Goal: Transaction & Acquisition: Purchase product/service

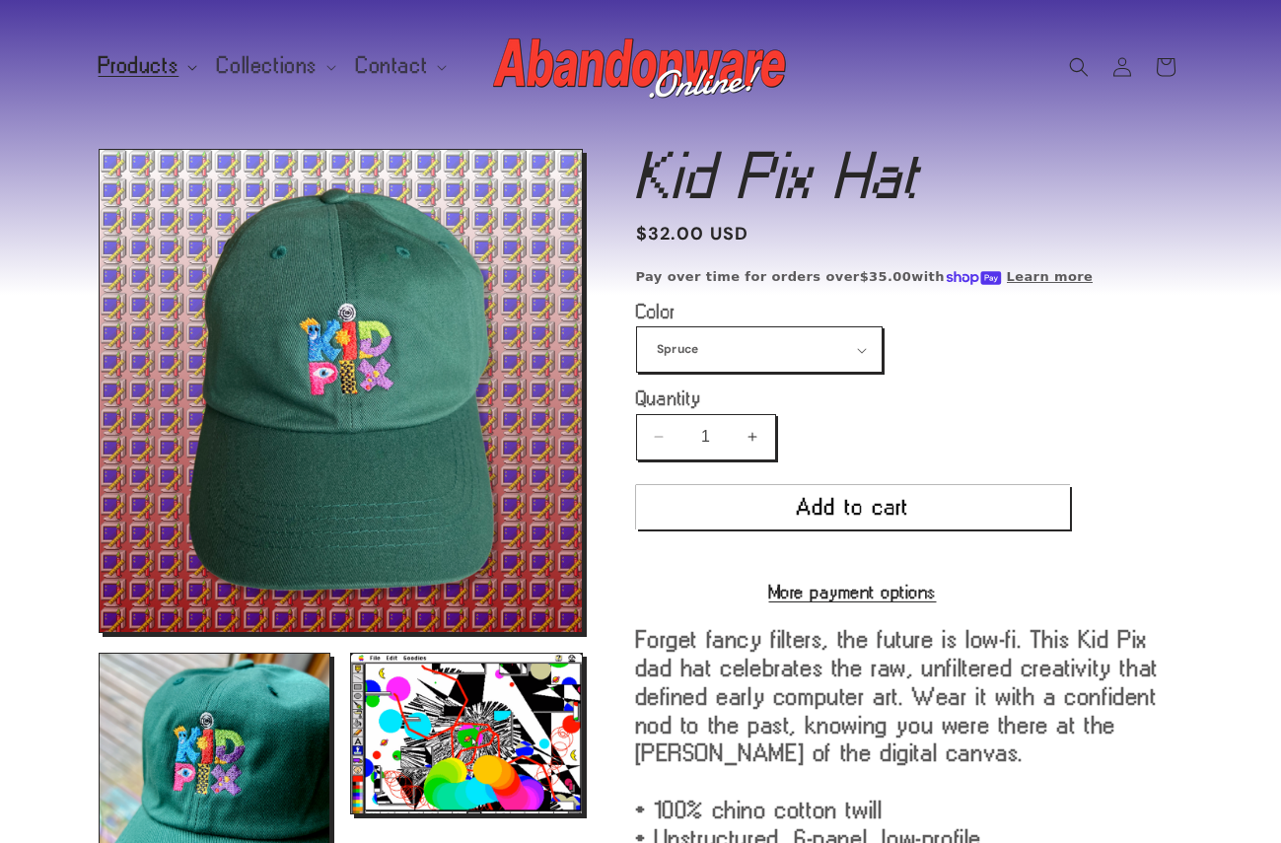
click at [160, 65] on span "Products" at bounding box center [139, 66] width 81 height 18
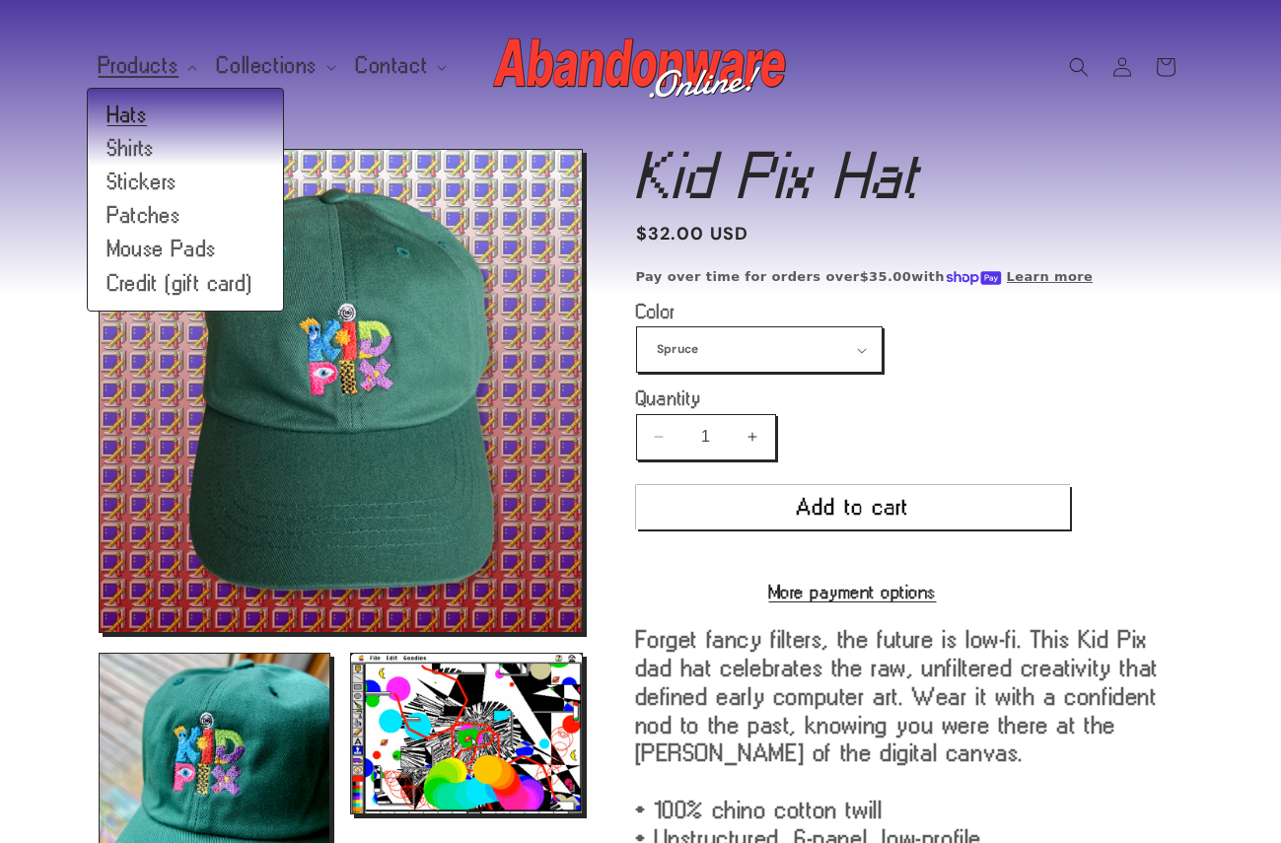
click at [141, 112] on link "Hats" at bounding box center [185, 116] width 195 height 34
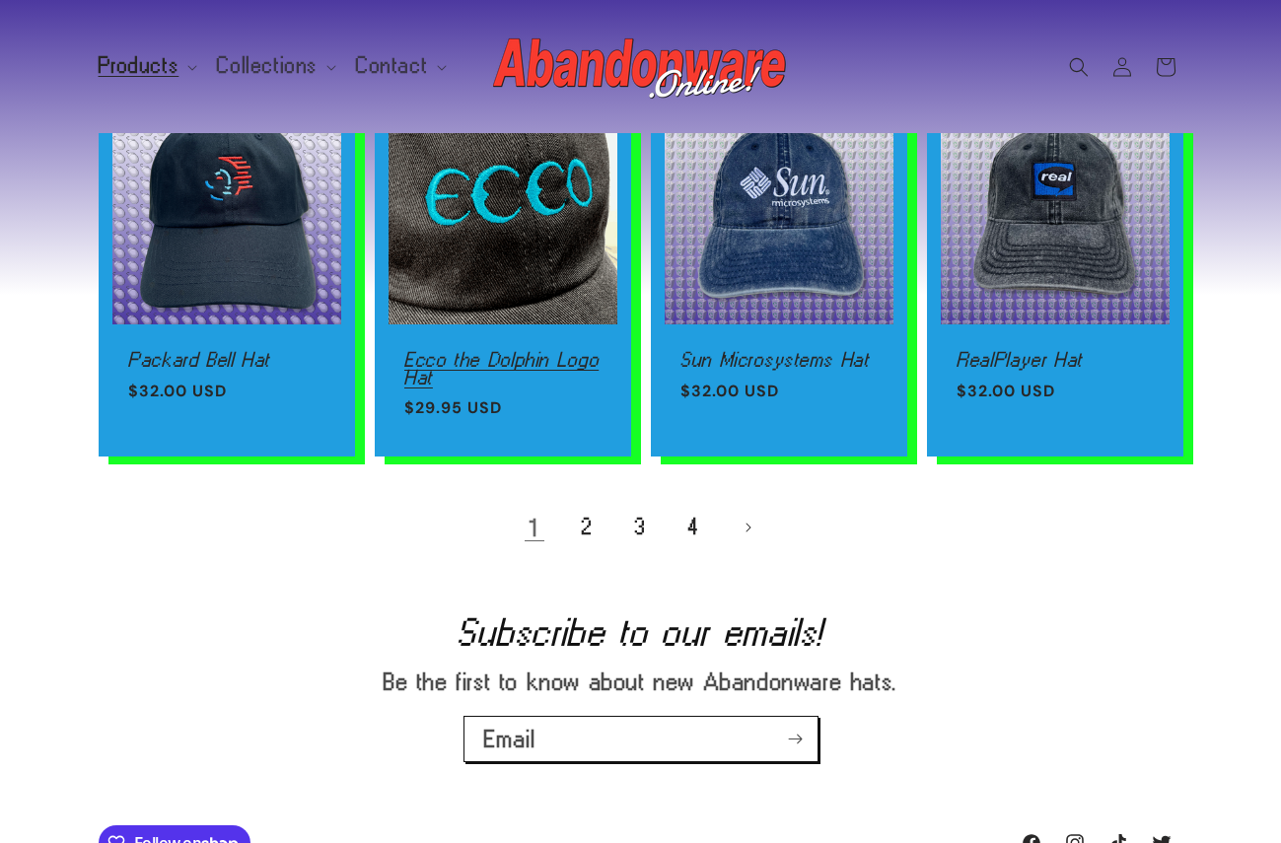
scroll to position [1326, 0]
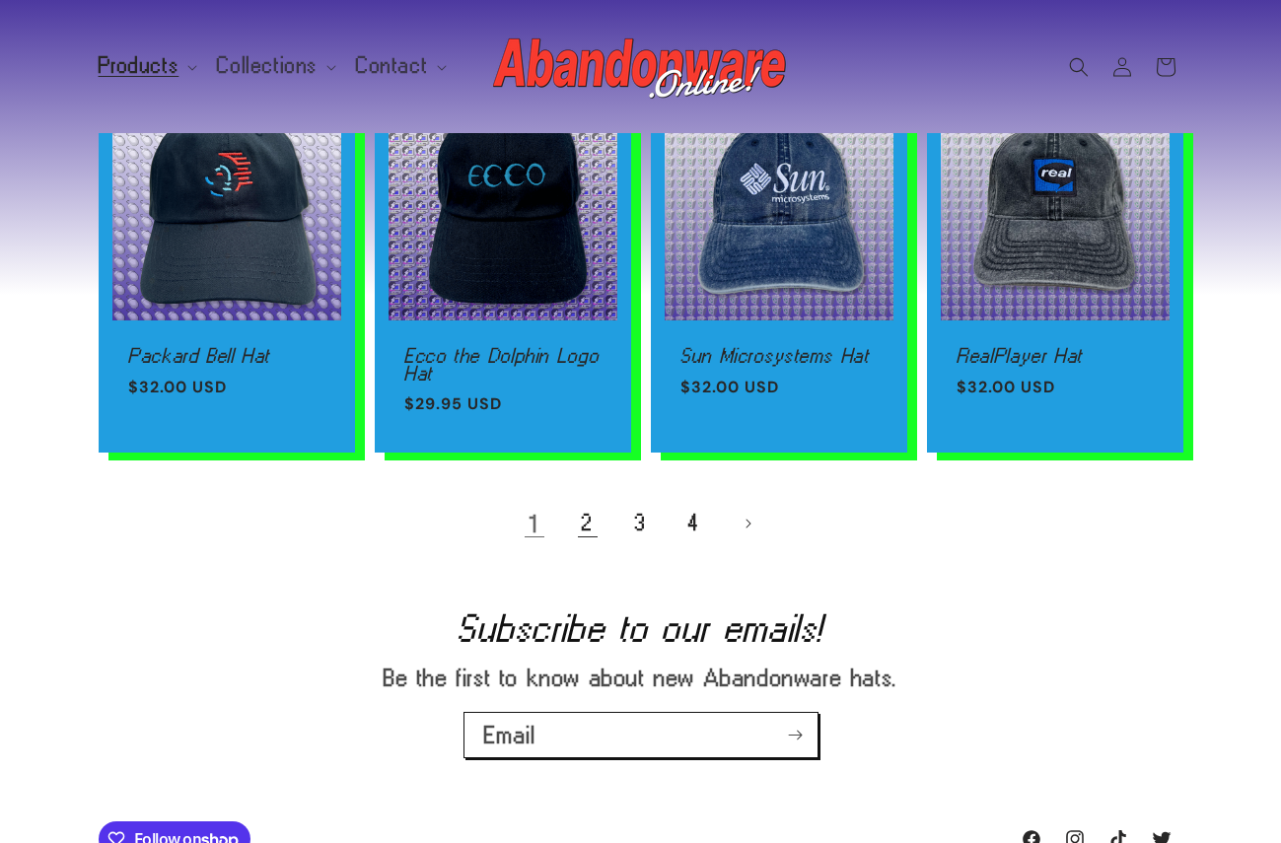
click at [586, 515] on link "2" at bounding box center [587, 523] width 43 height 43
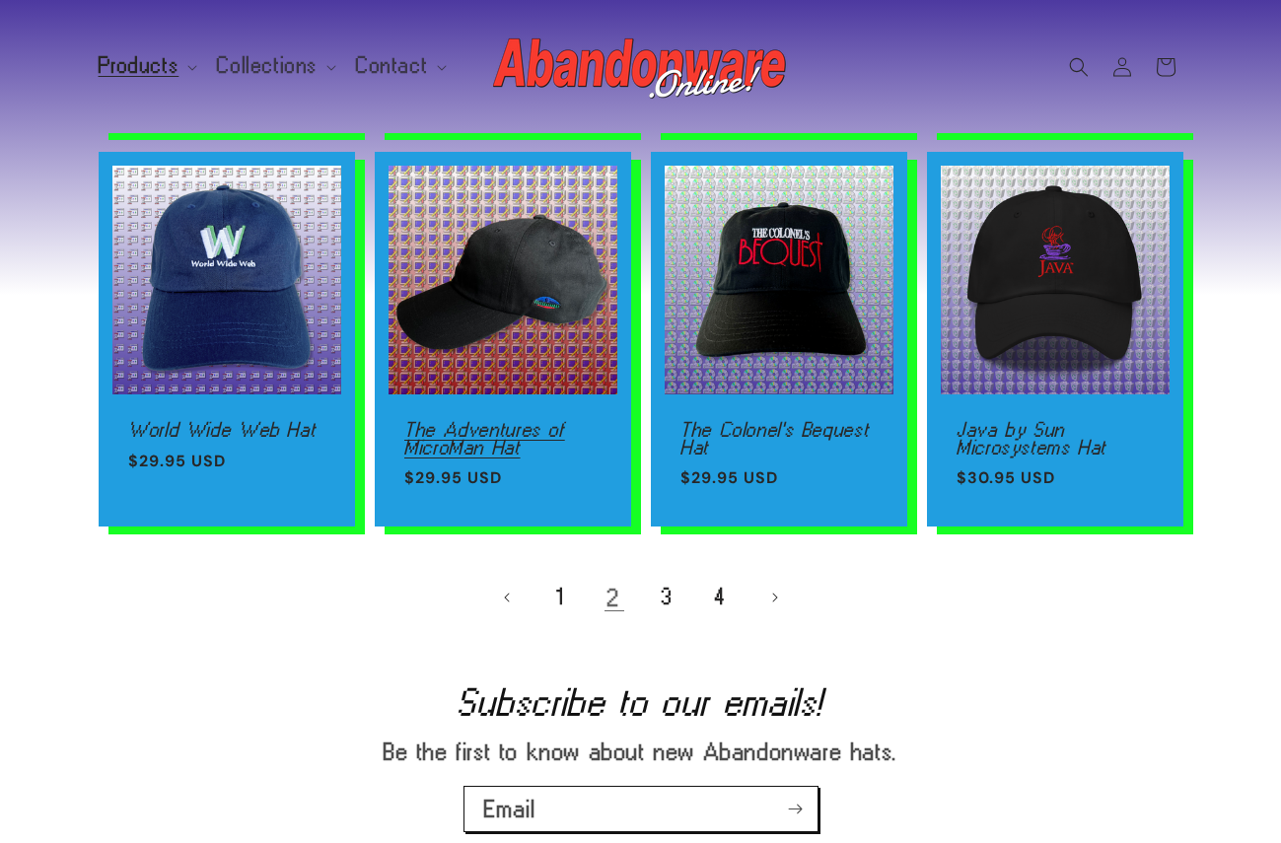
scroll to position [1289, 0]
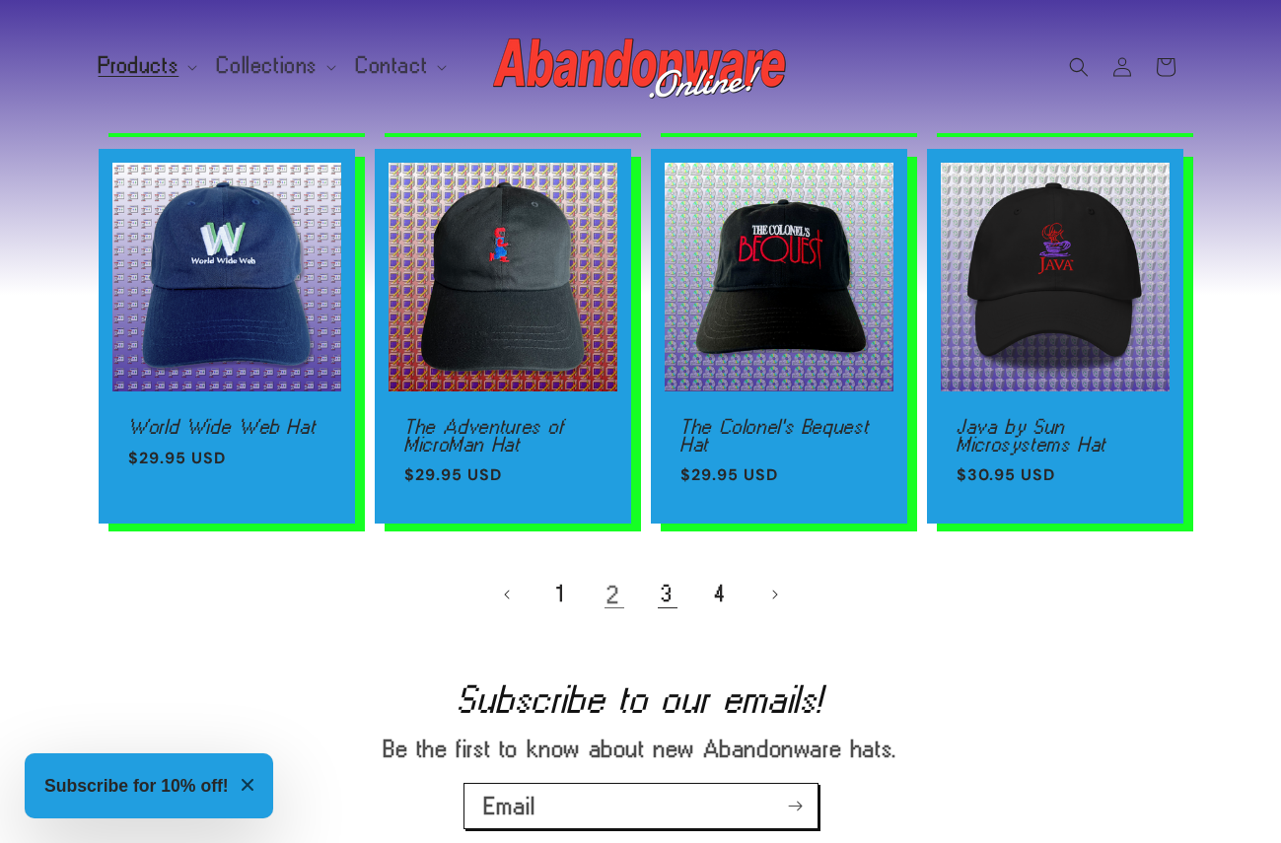
click at [662, 580] on link "3" at bounding box center [667, 594] width 43 height 43
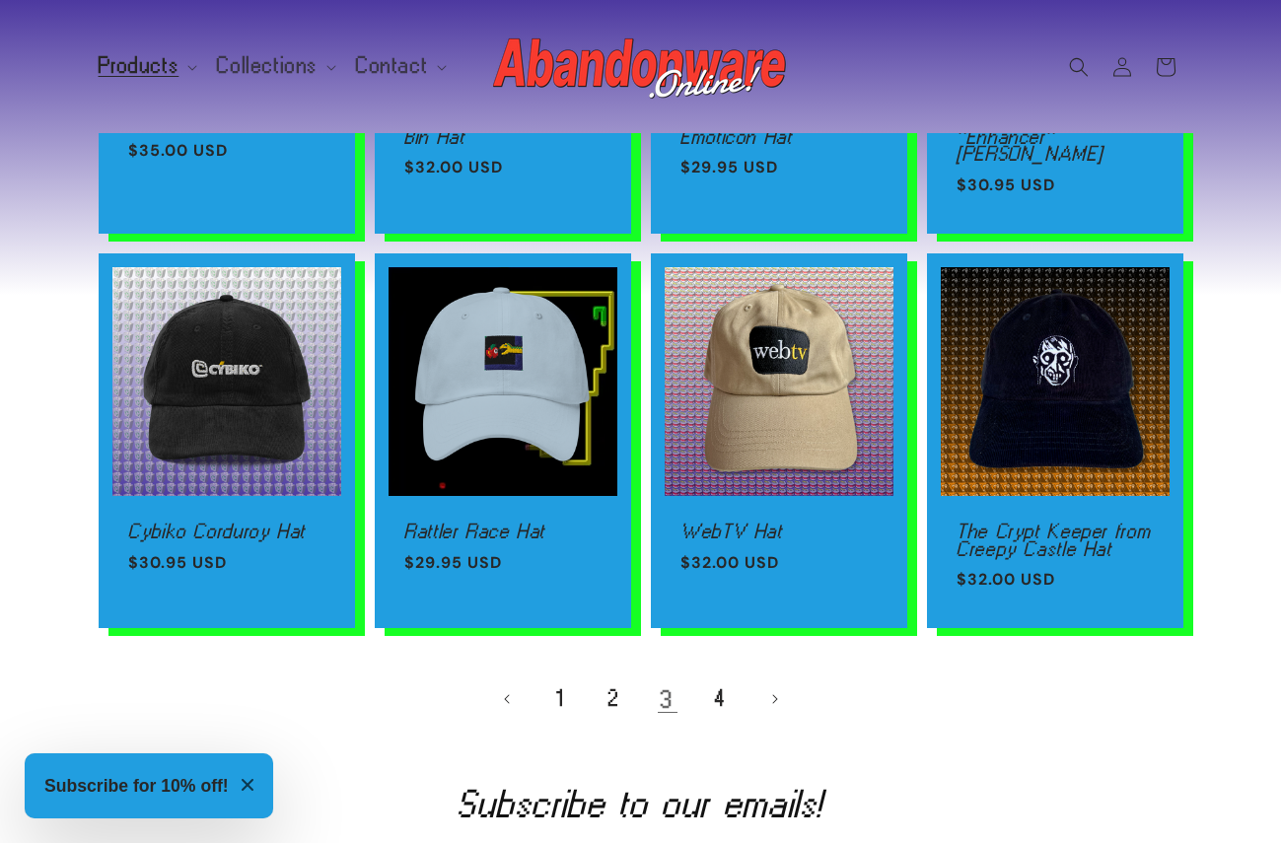
scroll to position [1326, 0]
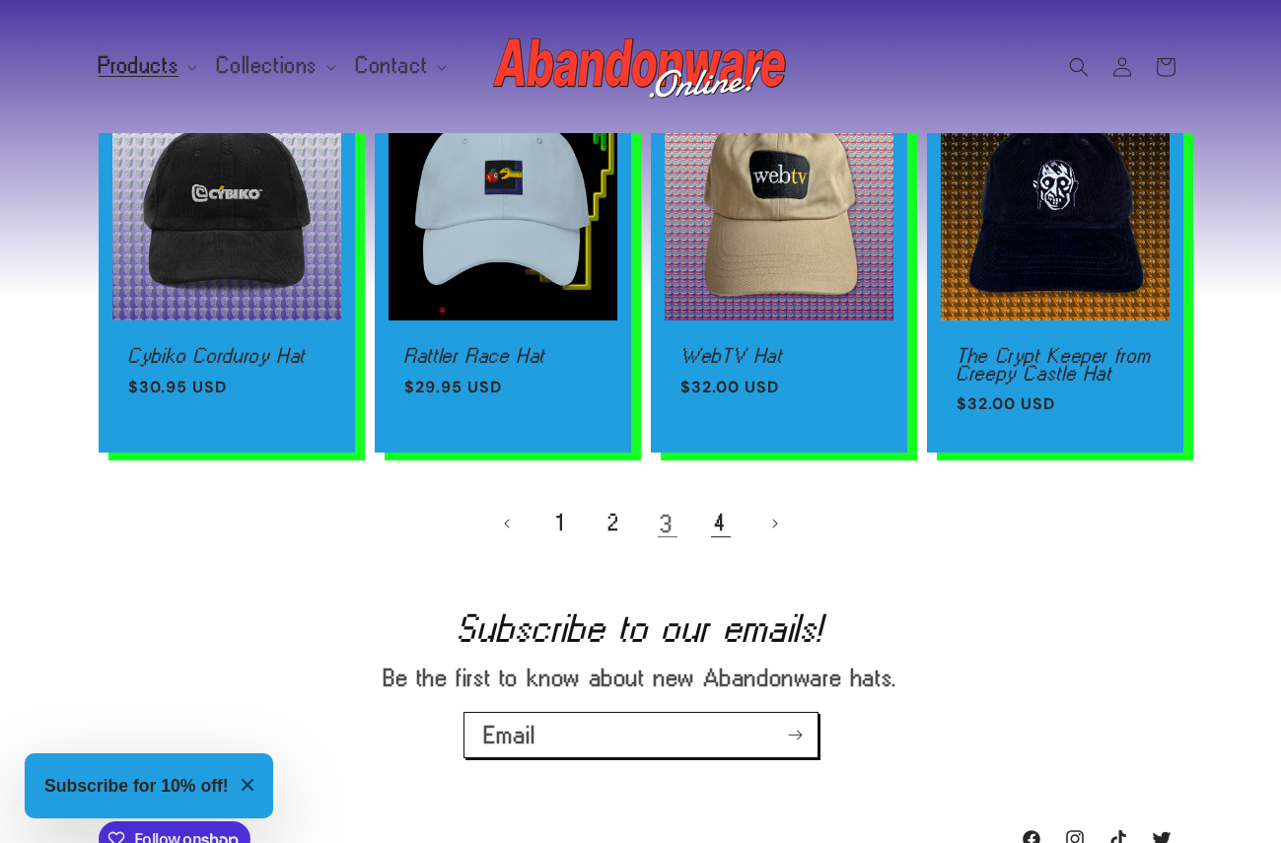
click at [712, 504] on link "4" at bounding box center [720, 523] width 43 height 43
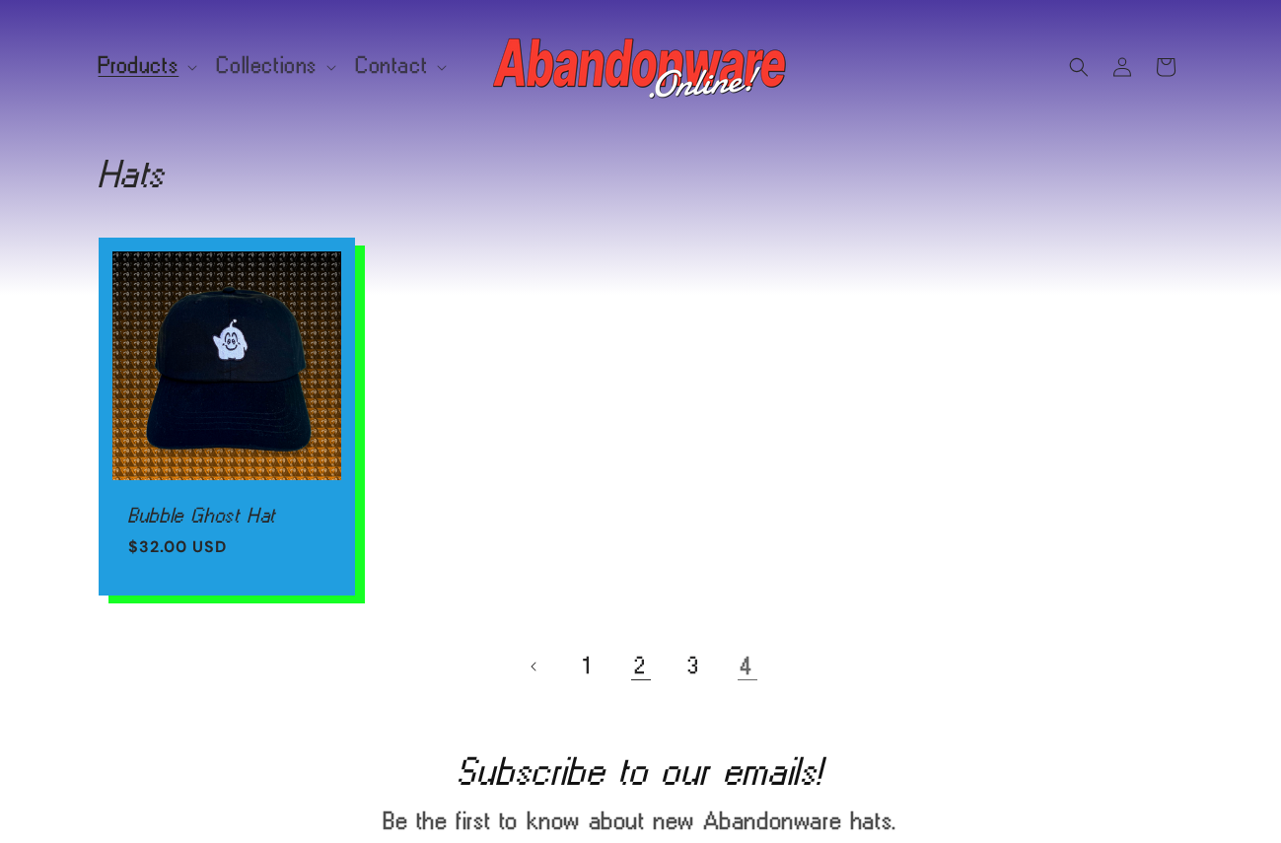
click at [626, 662] on link "2" at bounding box center [640, 666] width 43 height 43
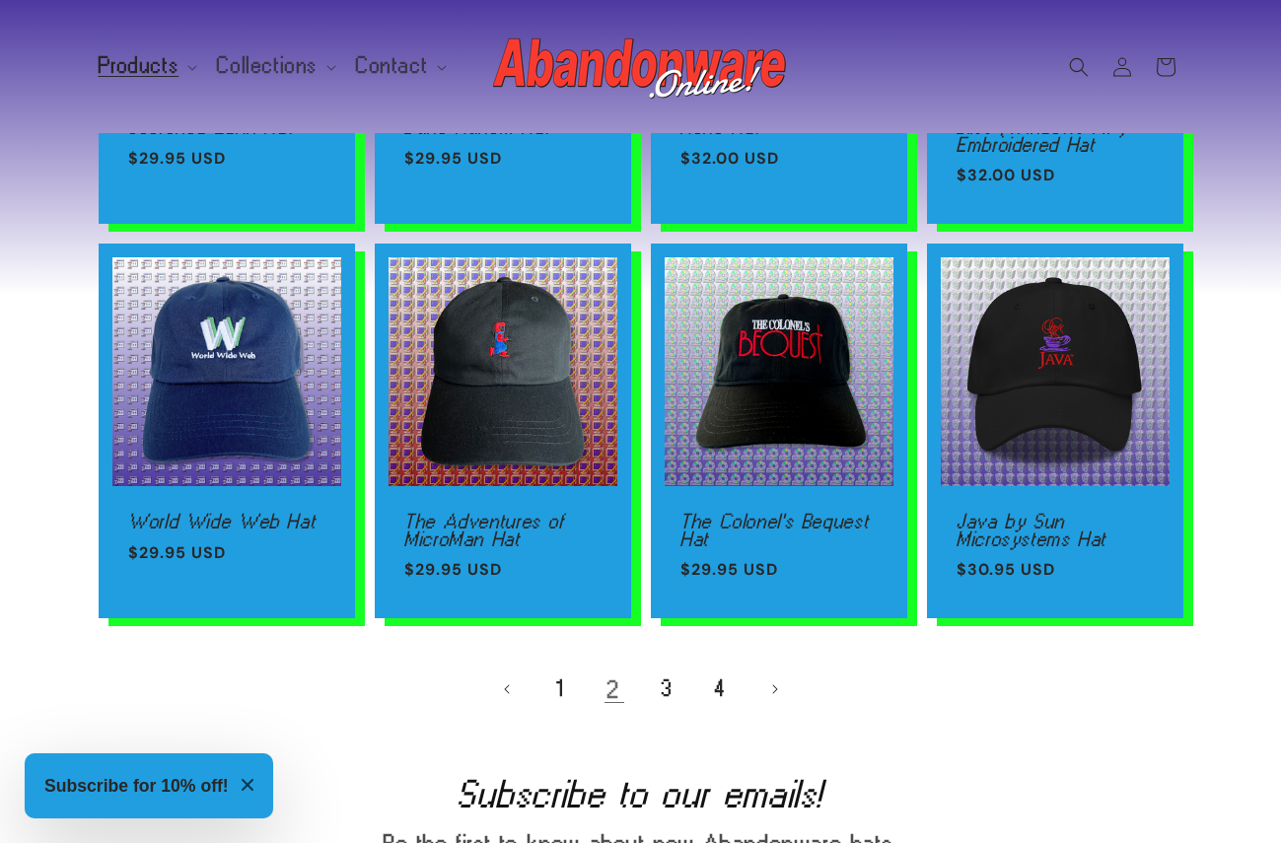
scroll to position [1200, 0]
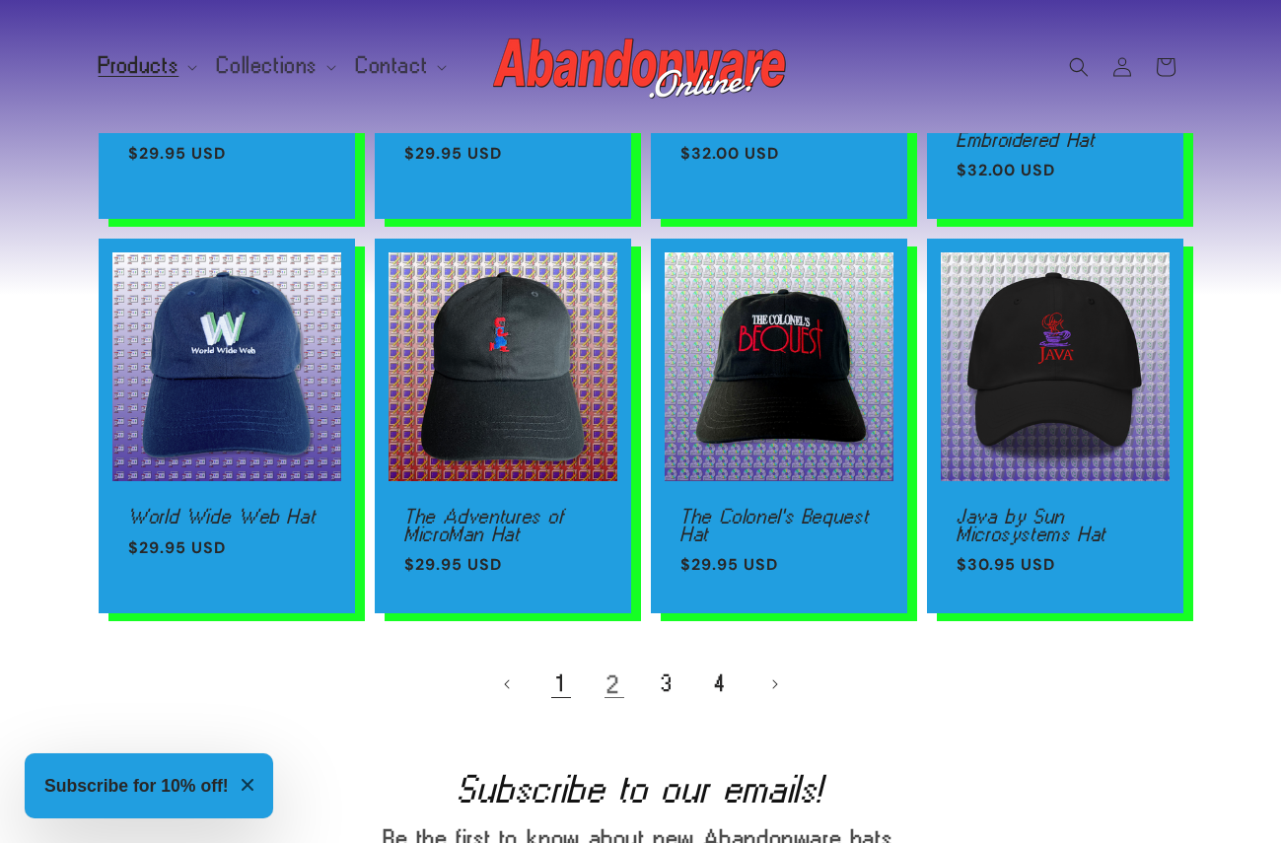
click at [561, 684] on link "1" at bounding box center [560, 683] width 43 height 43
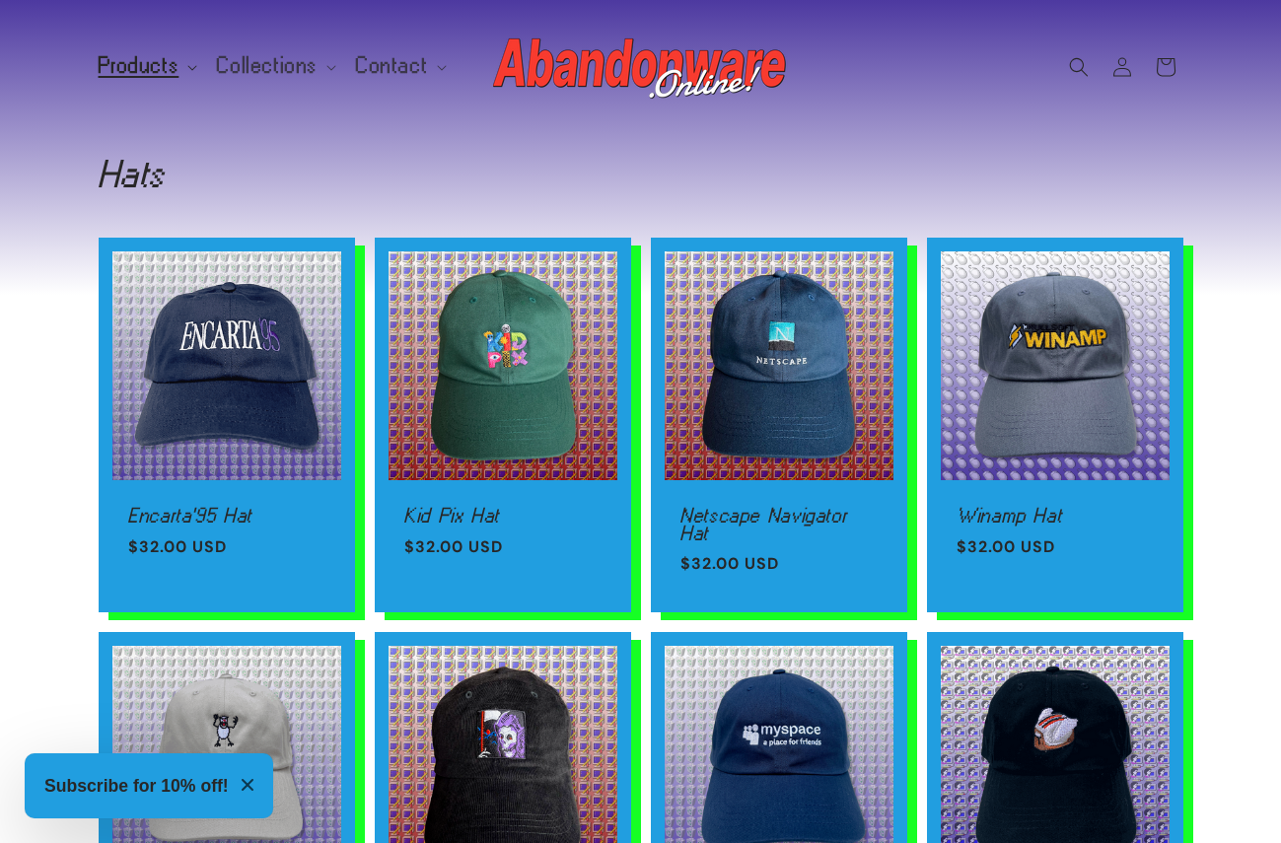
click at [128, 57] on span "Products" at bounding box center [139, 66] width 81 height 18
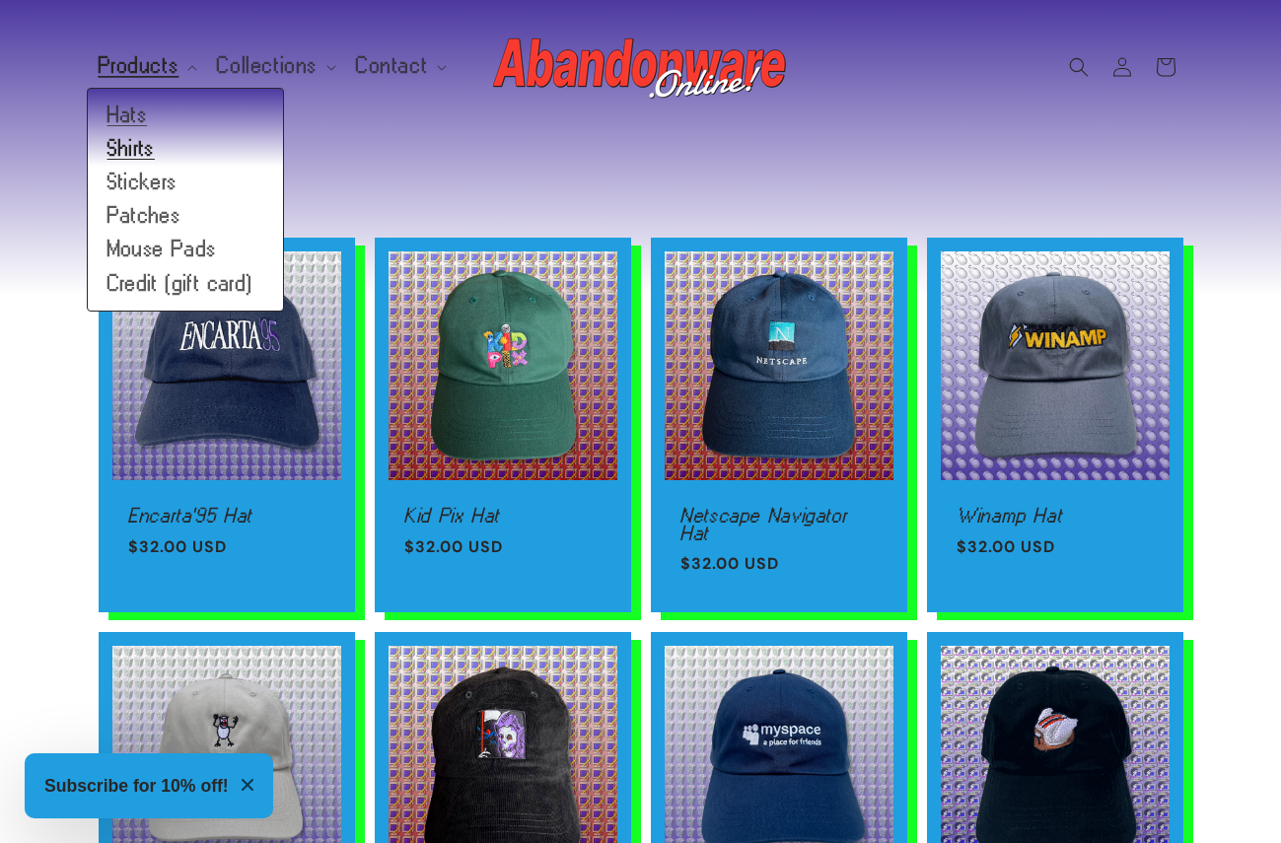
click at [146, 146] on link "Shirts" at bounding box center [185, 149] width 195 height 34
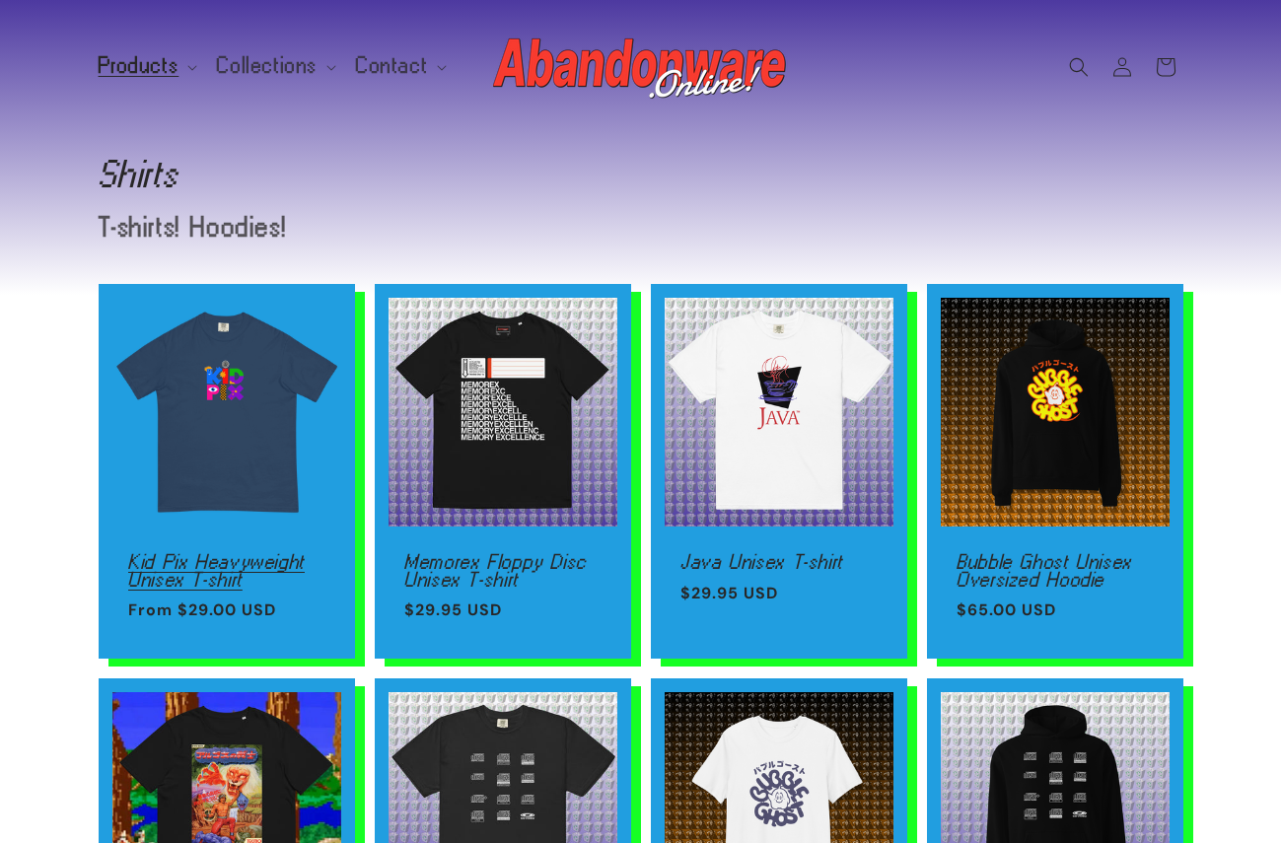
click at [237, 553] on link "Kid Pix Heavyweight Unisex T-shirt" at bounding box center [226, 570] width 197 height 35
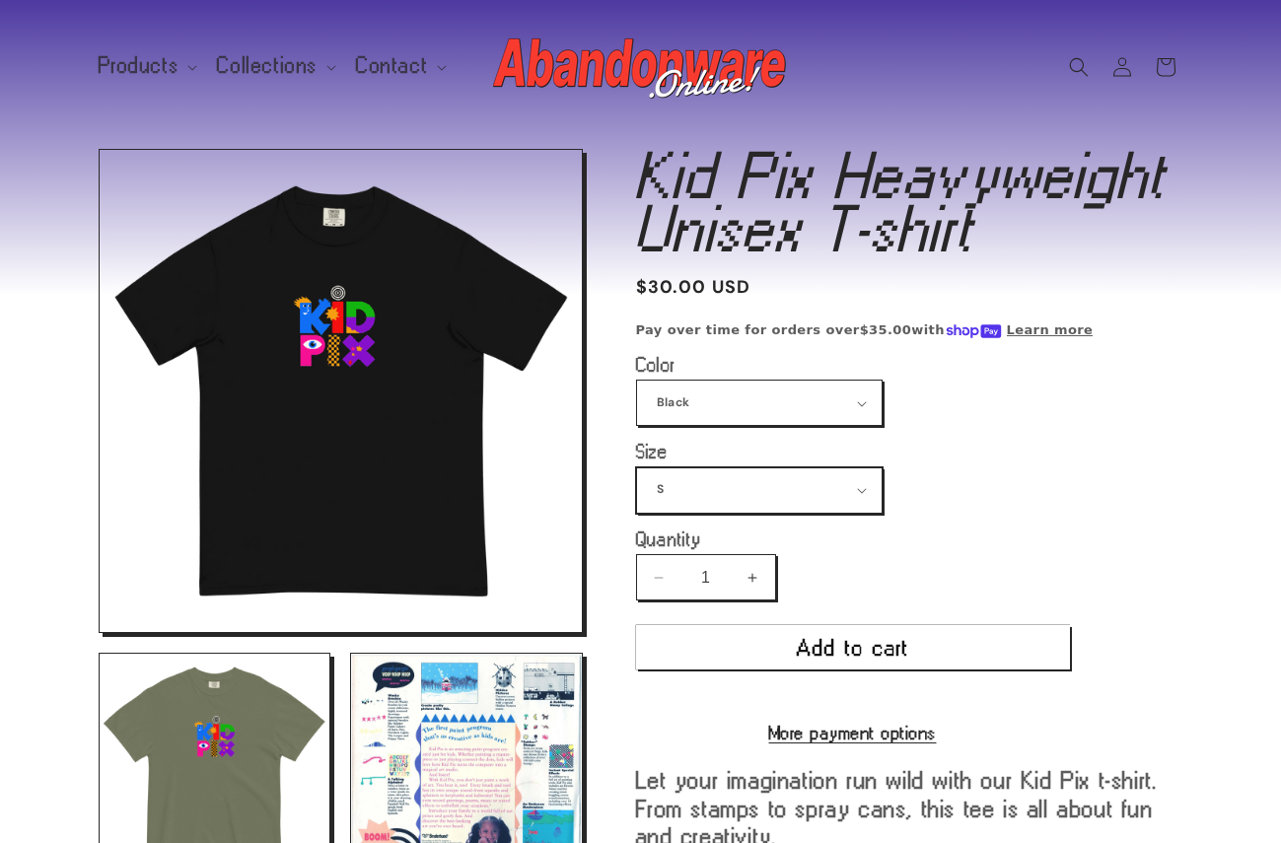
select select "3XL"
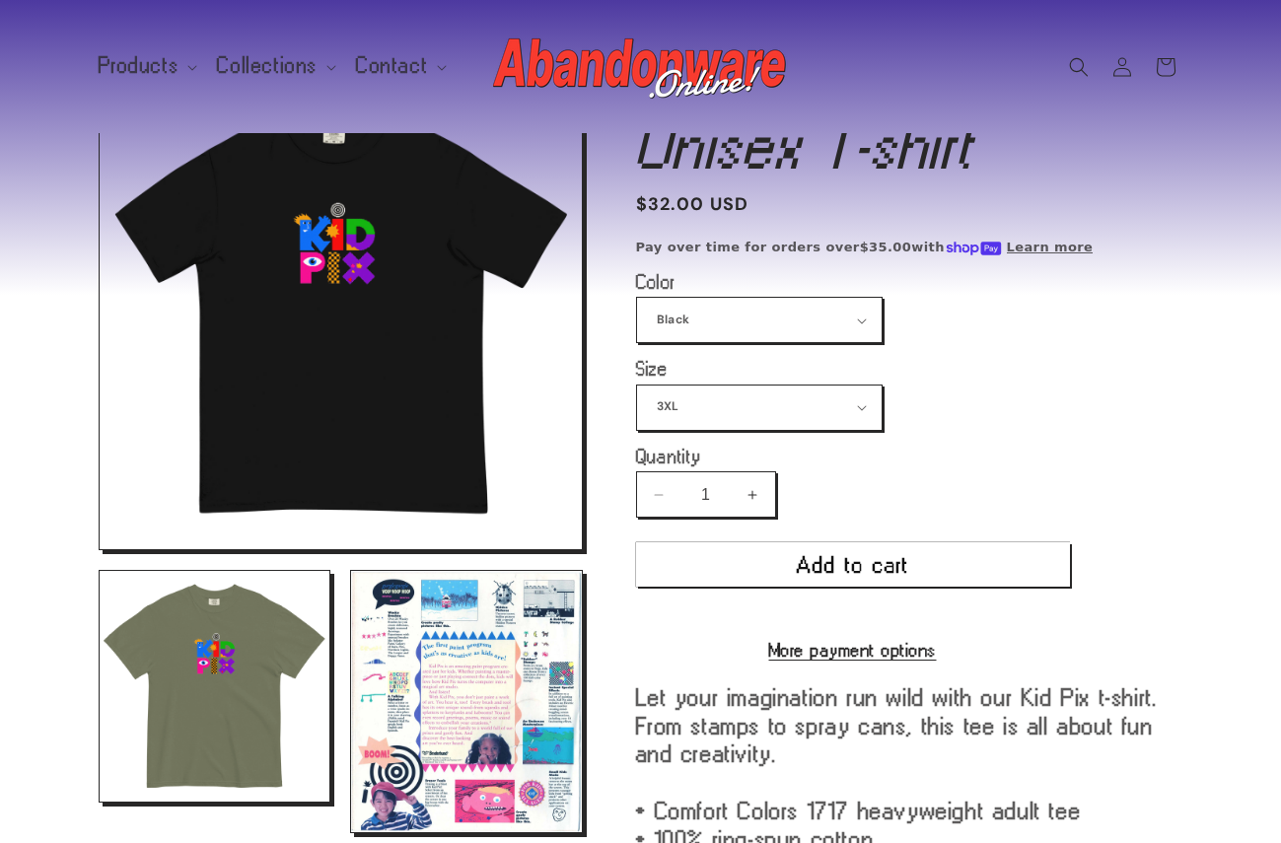
scroll to position [538, 0]
